Goal: Task Accomplishment & Management: Manage account settings

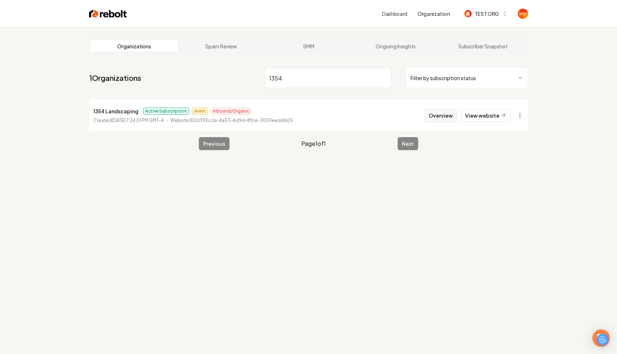
type input "1354"
click at [441, 113] on button "Overview" at bounding box center [441, 115] width 32 height 13
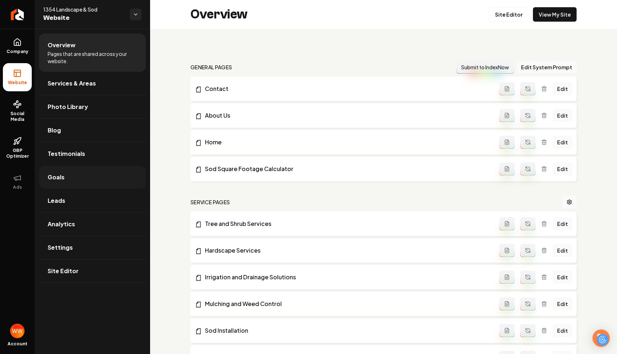
click at [88, 179] on link "Goals" at bounding box center [92, 177] width 107 height 23
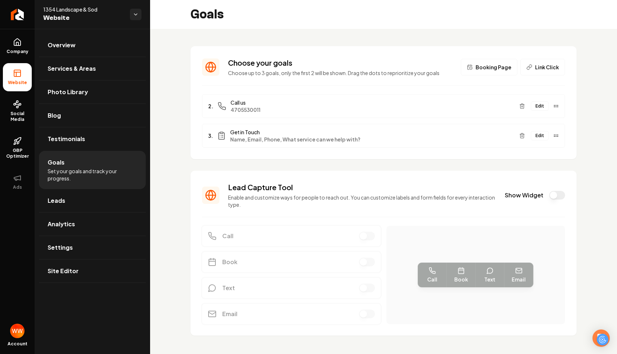
scroll to position [10, 0]
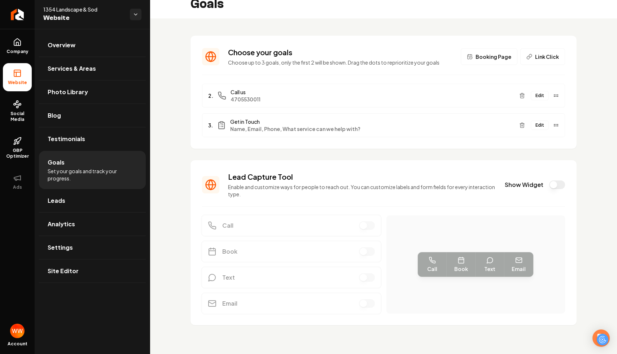
click at [557, 190] on div "Lead Capture Tool Enable and customize ways for people to reach out. You can cu…" at bounding box center [383, 185] width 363 height 26
click at [552, 183] on button "Show Widget" at bounding box center [557, 185] width 16 height 9
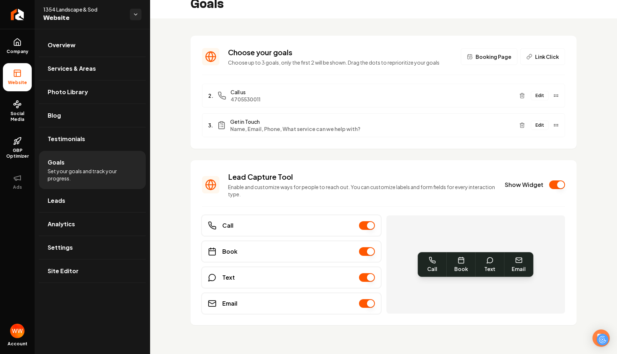
scroll to position [0, 0]
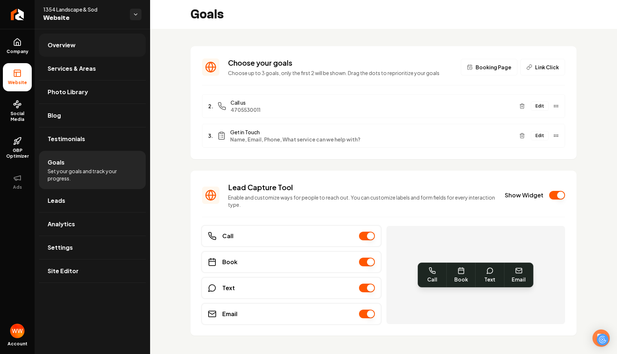
click at [81, 47] on link "Overview" at bounding box center [92, 45] width 107 height 23
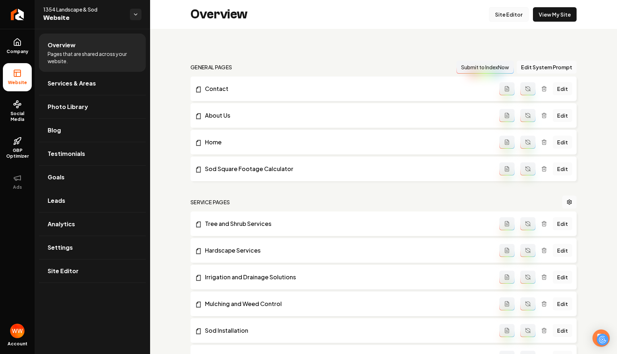
click at [514, 16] on link "Site Editor" at bounding box center [509, 14] width 40 height 14
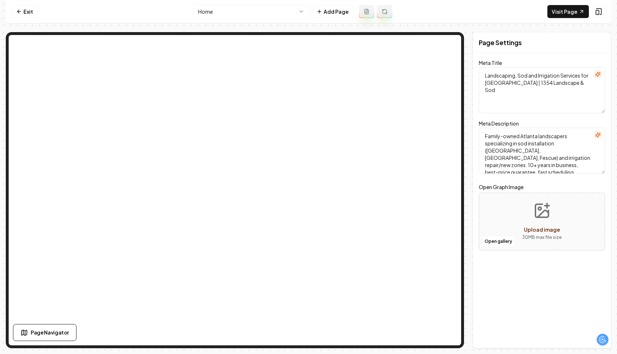
click at [572, 86] on textarea "Landscaping, Sod and Irrigation Services for [GEOGRAPHIC_DATA] | 1354 Landscape…" at bounding box center [542, 90] width 126 height 46
click at [574, 165] on textarea "Family-owned Atlanta landscapers specializing in sod installation ([GEOGRAPHIC_…" at bounding box center [542, 151] width 126 height 46
type textarea "Family-owned Atlanta landscapers specializing in sod installation ([GEOGRAPHIC_…"
click at [25, 13] on link "Exit" at bounding box center [25, 11] width 26 height 13
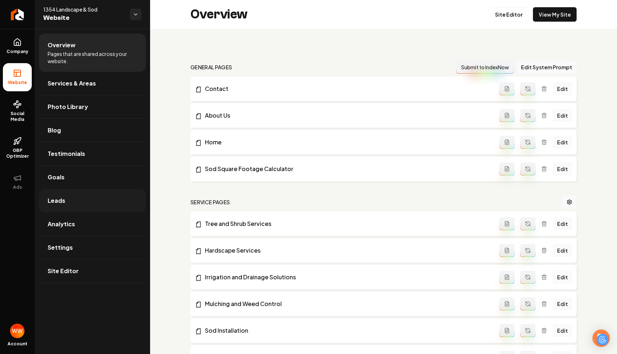
click at [86, 190] on link "Leads" at bounding box center [92, 200] width 107 height 23
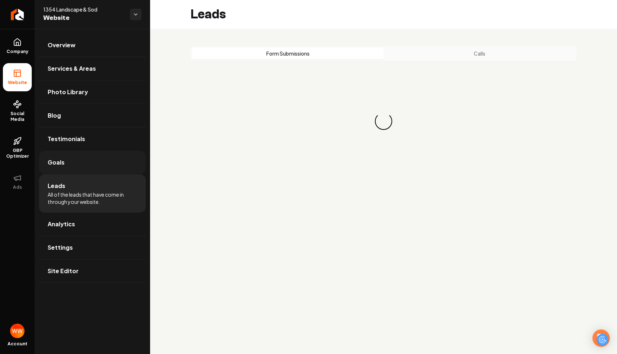
click at [94, 170] on link "Goals" at bounding box center [92, 162] width 107 height 23
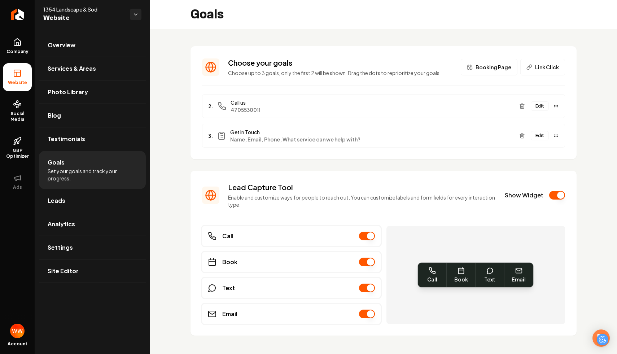
scroll to position [10, 0]
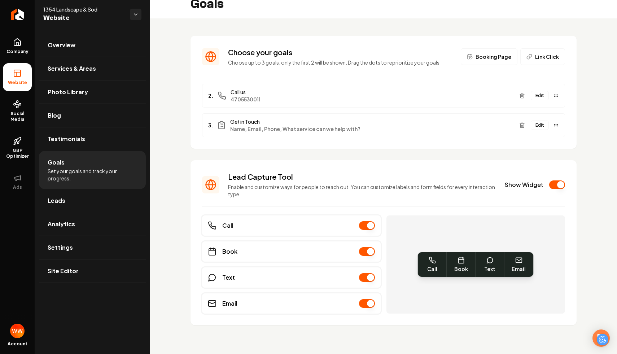
click at [537, 127] on button "Edit" at bounding box center [540, 125] width 18 height 9
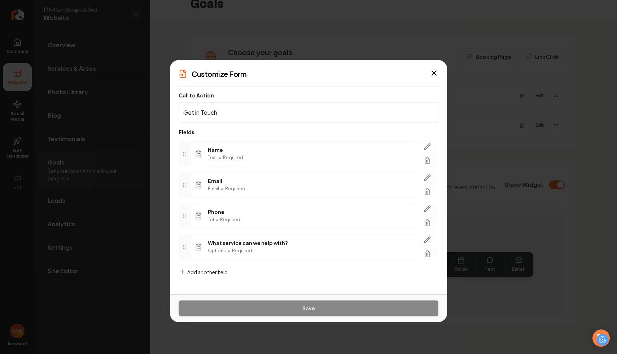
click at [206, 268] on span "Add another field" at bounding box center [207, 271] width 40 height 7
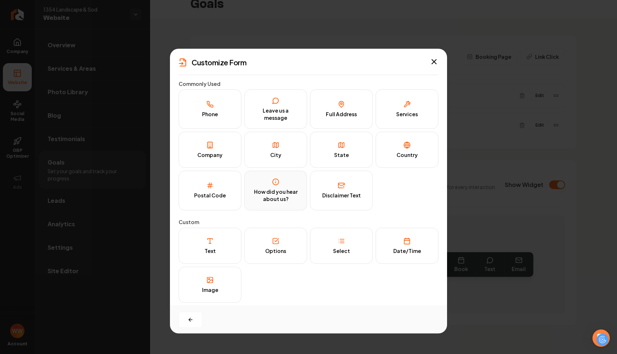
click at [305, 190] on button "How did you hear about us?" at bounding box center [275, 190] width 63 height 39
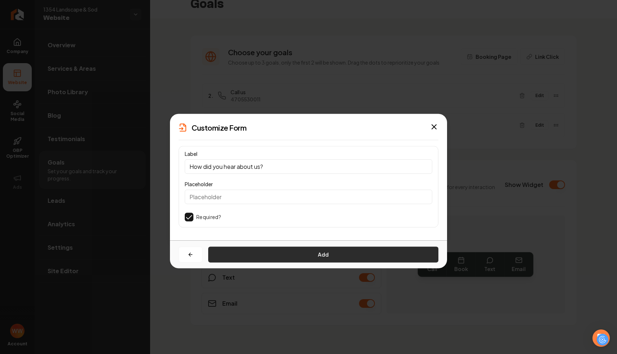
click at [285, 257] on button "Add" at bounding box center [323, 255] width 230 height 16
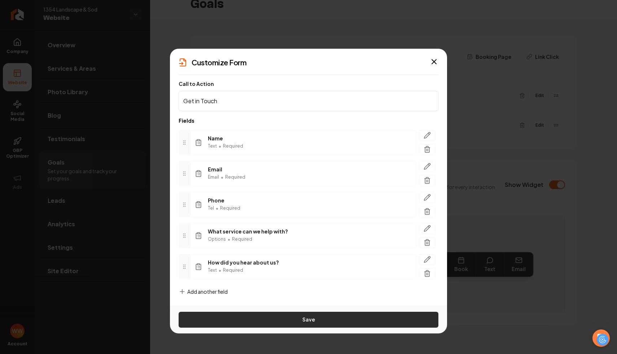
click at [274, 318] on button "Save" at bounding box center [309, 320] width 260 height 16
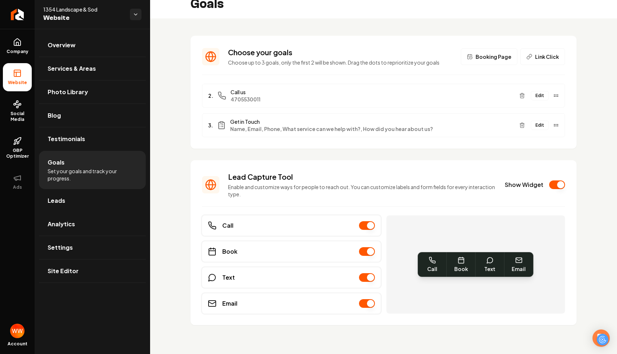
scroll to position [0, 0]
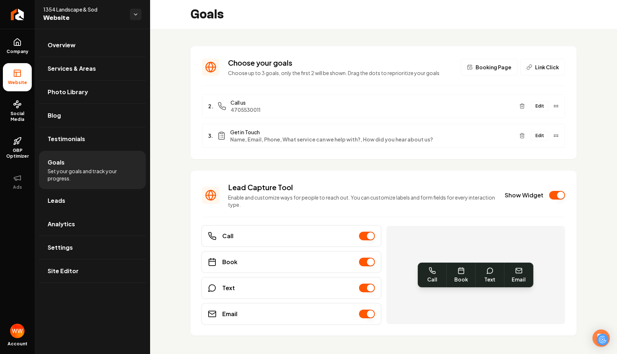
click at [549, 133] on button "Edit" at bounding box center [540, 135] width 18 height 9
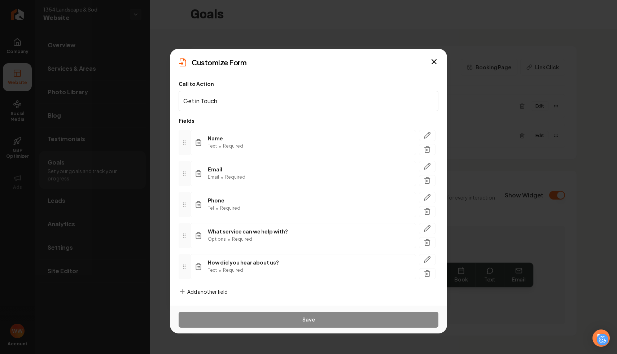
click at [218, 287] on form "Call to Action Get in Touch Fields Name Text • Required Email Email • Required …" at bounding box center [309, 194] width 260 height 226
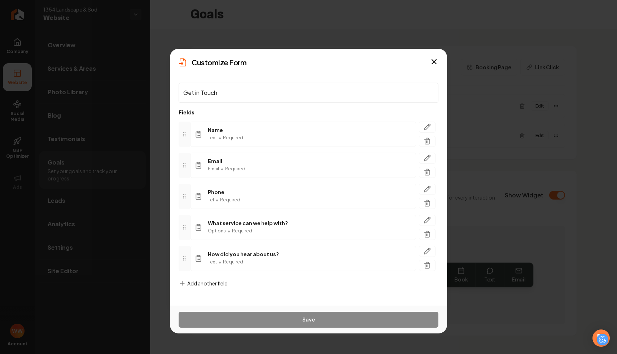
click at [219, 283] on span "Add another field" at bounding box center [207, 283] width 40 height 7
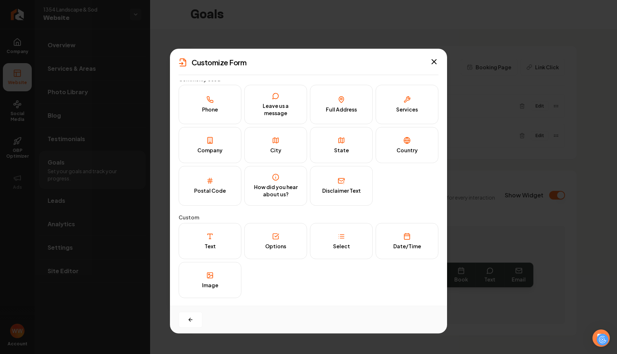
scroll to position [5, 0]
click at [222, 149] on button "Company" at bounding box center [210, 145] width 63 height 36
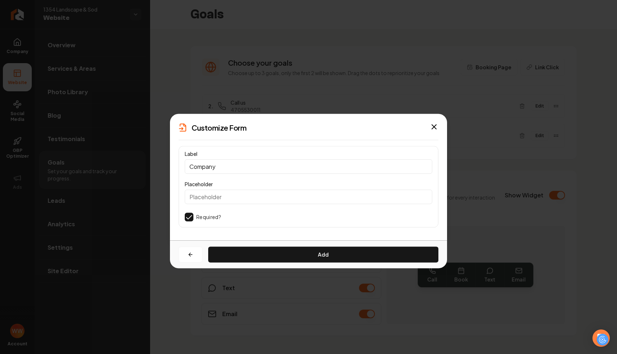
scroll to position [0, 0]
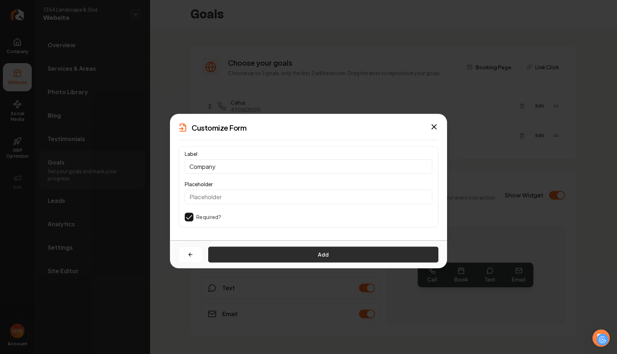
click at [279, 255] on button "Add" at bounding box center [323, 255] width 230 height 16
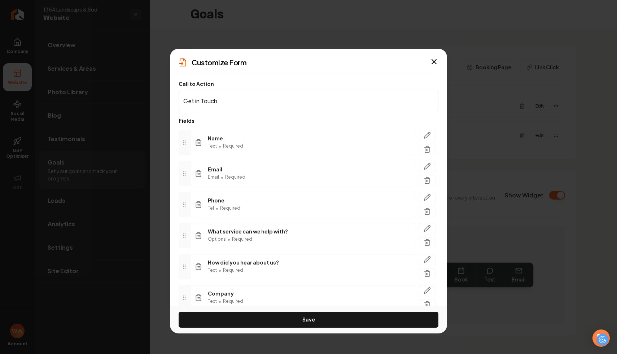
click at [307, 311] on div "Save" at bounding box center [308, 320] width 277 height 28
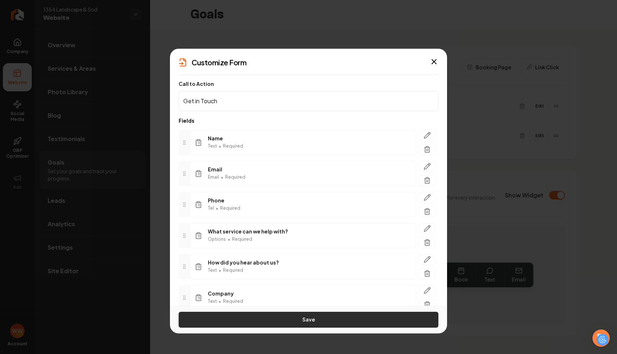
click at [293, 315] on button "Save" at bounding box center [309, 320] width 260 height 16
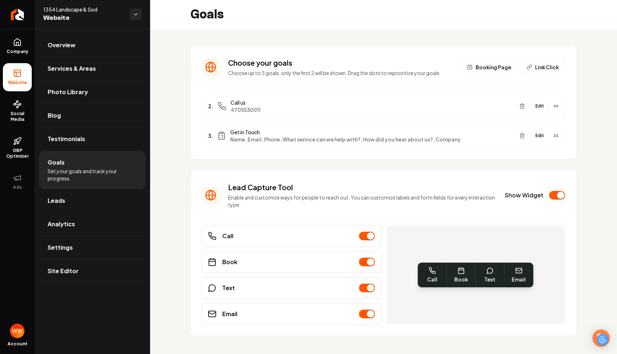
click at [593, 84] on div "Choose your goals Choose up to 3 goals, only the first 2 will be shown. Drag th…" at bounding box center [383, 197] width 467 height 336
click at [530, 141] on div "Edit" at bounding box center [538, 136] width 43 height 12
click at [542, 139] on button "Edit" at bounding box center [540, 135] width 18 height 9
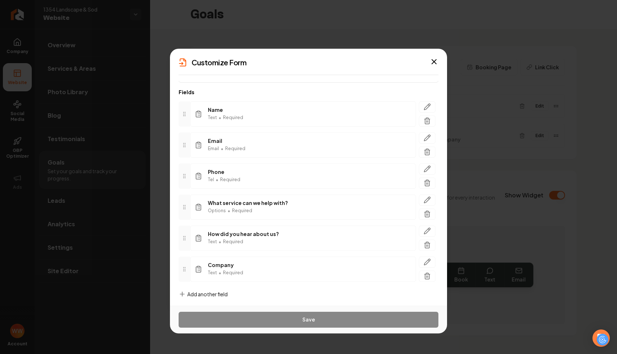
scroll to position [39, 0]
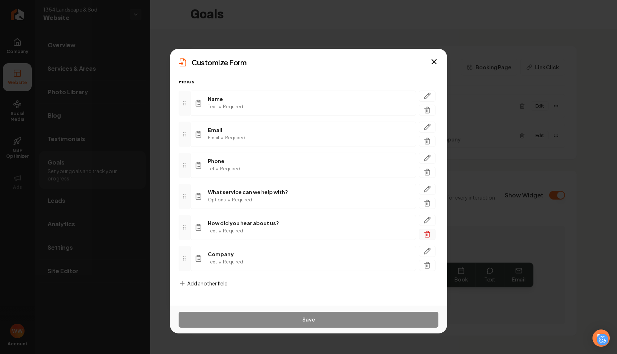
click at [426, 233] on icon "button" at bounding box center [427, 234] width 7 height 7
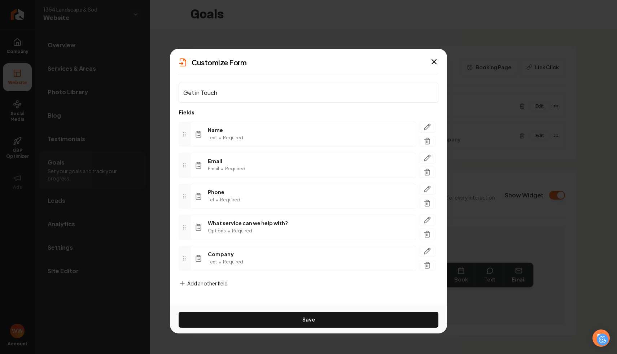
scroll to position [8, 0]
click at [425, 264] on icon "button" at bounding box center [427, 264] width 5 height 0
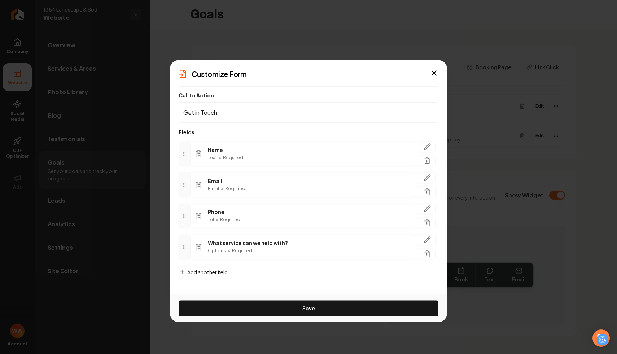
scroll to position [0, 0]
click at [297, 321] on div "Save" at bounding box center [308, 308] width 277 height 28
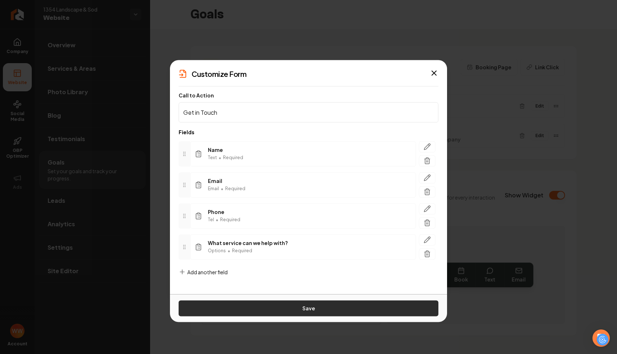
click at [311, 314] on button "Save" at bounding box center [309, 308] width 260 height 16
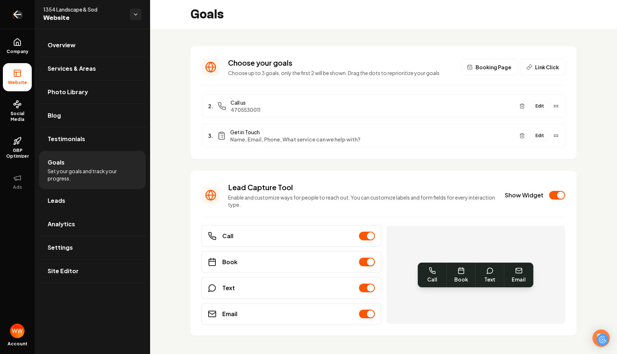
click at [13, 22] on link "Return to dashboard" at bounding box center [17, 14] width 35 height 29
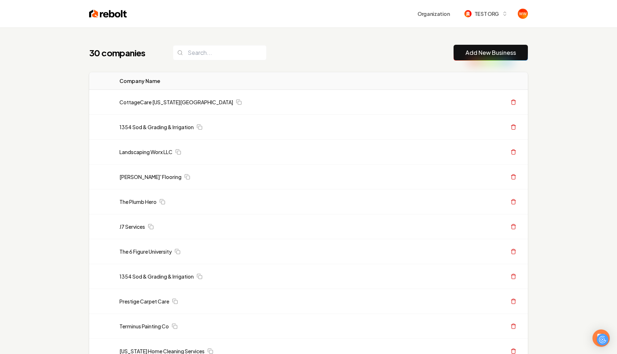
click at [408, 47] on div "30 companies Add New Business" at bounding box center [308, 53] width 439 height 16
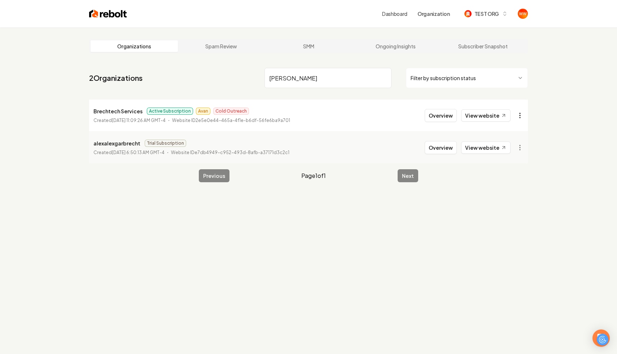
type input "[PERSON_NAME]"
click at [521, 115] on html "Dashboard Organization TEST ORG Organizations Spam Review SMM Ongoing Insights …" at bounding box center [308, 177] width 617 height 354
click at [431, 112] on html "Dashboard Organization TEST ORG Organizations Spam Review SMM Ongoing Insights …" at bounding box center [308, 177] width 617 height 354
click at [431, 112] on button "Overview" at bounding box center [441, 115] width 32 height 13
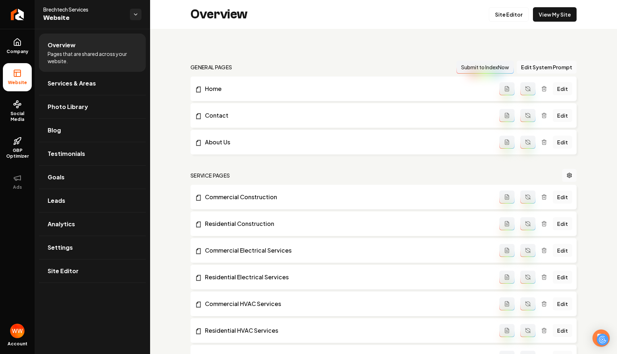
click at [264, 63] on nav "general pages Submit to IndexNow Edit System Prompt" at bounding box center [384, 67] width 386 height 13
click at [227, 67] on h2 "general pages" at bounding box center [212, 67] width 42 height 7
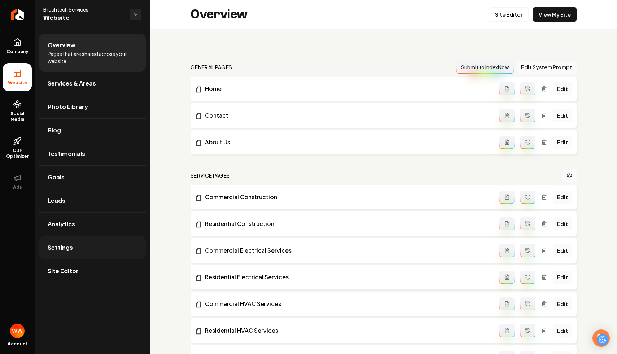
click at [101, 254] on link "Settings" at bounding box center [92, 247] width 107 height 23
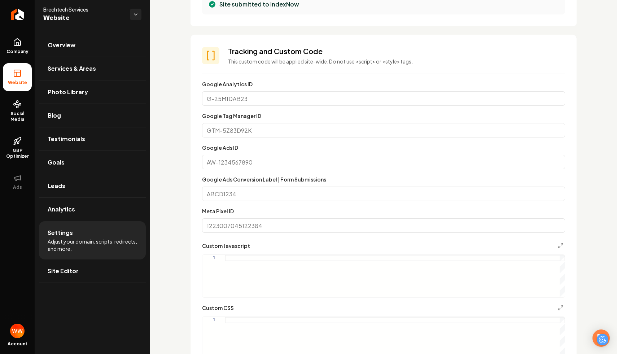
scroll to position [357, 0]
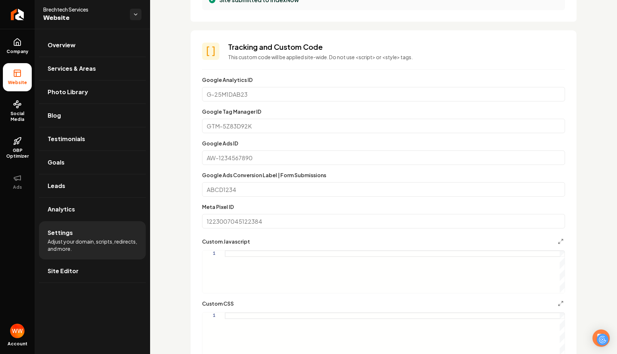
click at [262, 161] on input "Google Ads ID" at bounding box center [383, 158] width 363 height 14
click at [195, 170] on section "Tracking and Custom Code This custom code will be applied site-wide. Do not use…" at bounding box center [384, 214] width 386 height 369
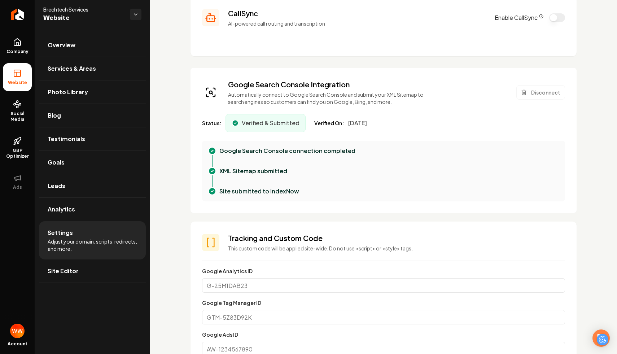
scroll to position [0, 0]
